Goal: Find specific page/section: Find specific page/section

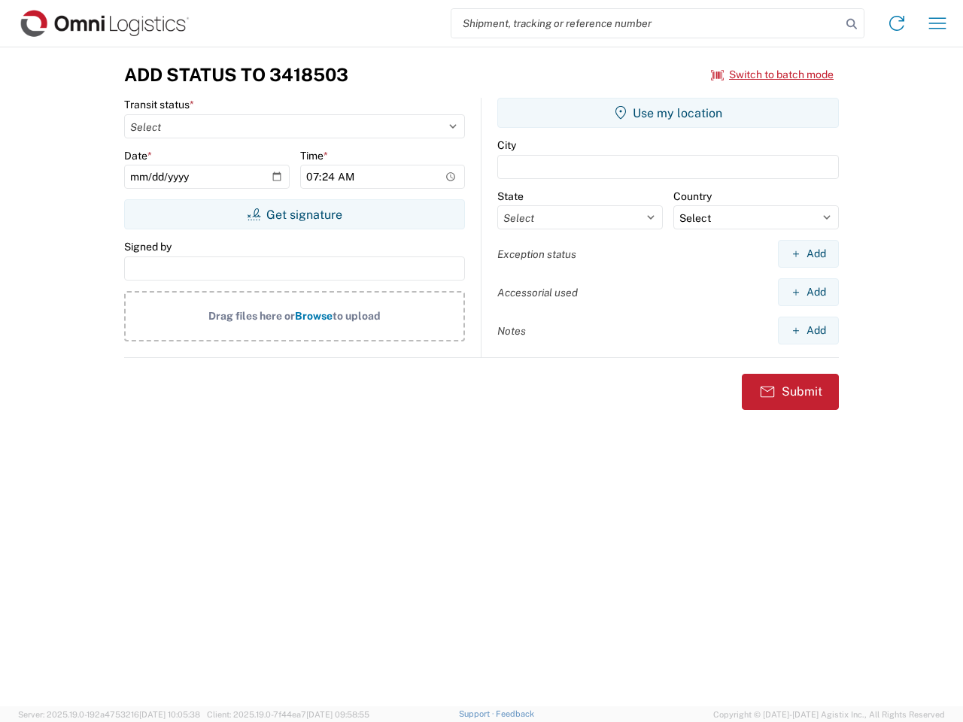
click at [646, 23] on input "search" at bounding box center [646, 23] width 390 height 29
click at [851, 24] on icon at bounding box center [851, 24] width 21 height 21
click at [897, 23] on icon at bounding box center [897, 23] width 24 height 24
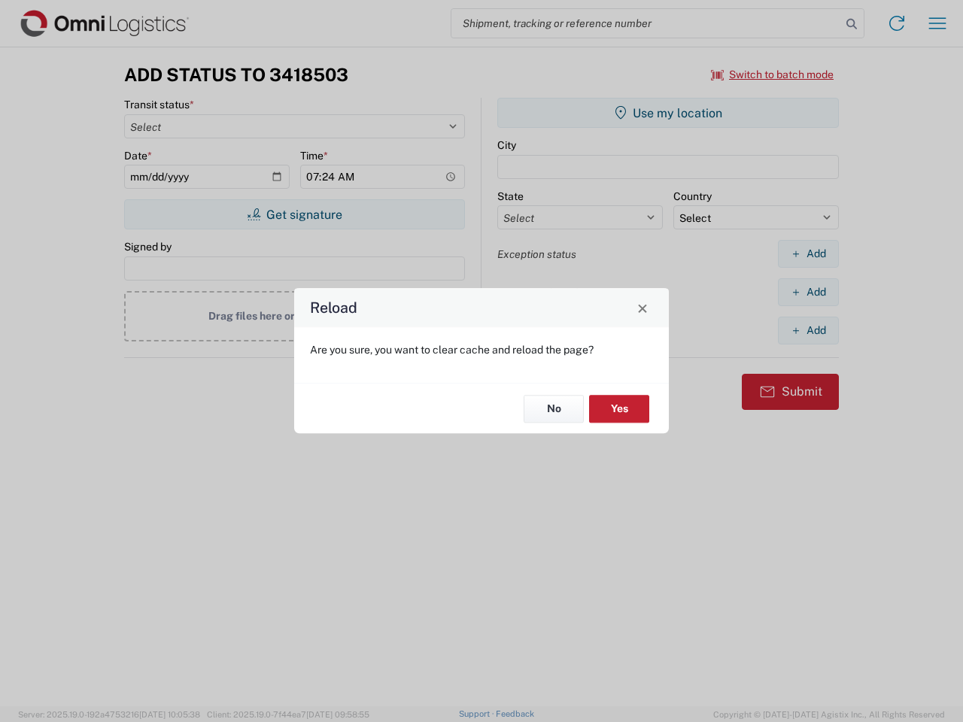
click at [937, 23] on div "Reload Are you sure, you want to clear cache and reload the page? No Yes" at bounding box center [481, 361] width 963 height 722
click at [772, 74] on div "Reload Are you sure, you want to clear cache and reload the page? No Yes" at bounding box center [481, 361] width 963 height 722
click at [294, 214] on div "Reload Are you sure, you want to clear cache and reload the page? No Yes" at bounding box center [481, 361] width 963 height 722
click at [668, 113] on div "Reload Are you sure, you want to clear cache and reload the page? No Yes" at bounding box center [481, 361] width 963 height 722
click at [808, 253] on div "Reload Are you sure, you want to clear cache and reload the page? No Yes" at bounding box center [481, 361] width 963 height 722
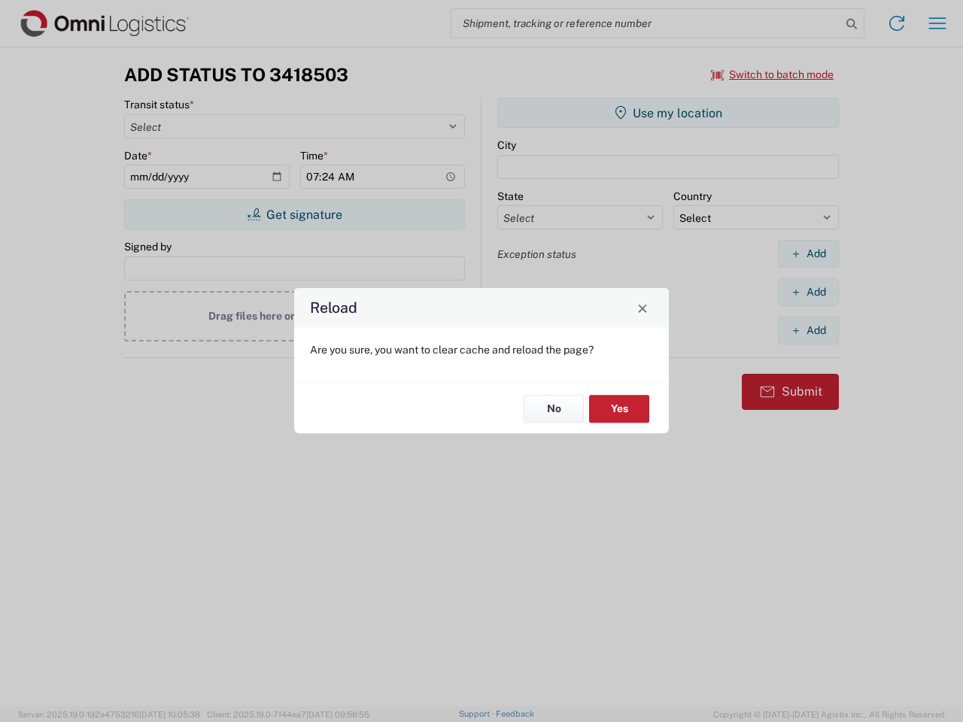
click at [808, 292] on div "Reload Are you sure, you want to clear cache and reload the page? No Yes" at bounding box center [481, 361] width 963 height 722
click at [808, 330] on div "Reload Are you sure, you want to clear cache and reload the page? No Yes" at bounding box center [481, 361] width 963 height 722
